Goal: Information Seeking & Learning: Learn about a topic

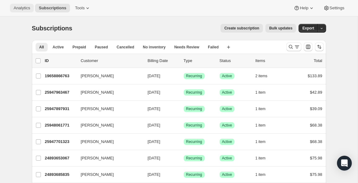
click at [25, 7] on span "Analytics" at bounding box center [22, 8] width 16 height 5
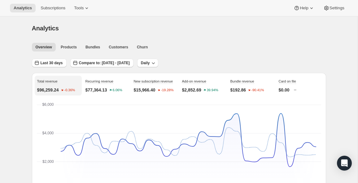
click at [117, 84] on div "Recurring revenue $77,364.13 6.06%" at bounding box center [106, 86] width 47 height 20
